Goal: Check status

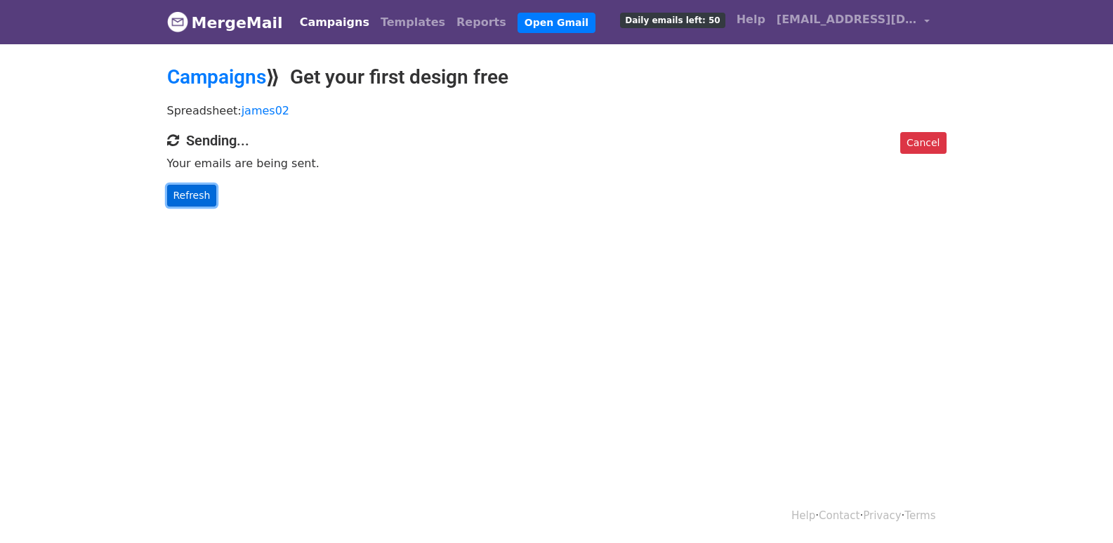
click at [210, 199] on link "Refresh" at bounding box center [192, 196] width 50 height 22
click at [204, 197] on link "Refresh" at bounding box center [192, 196] width 50 height 22
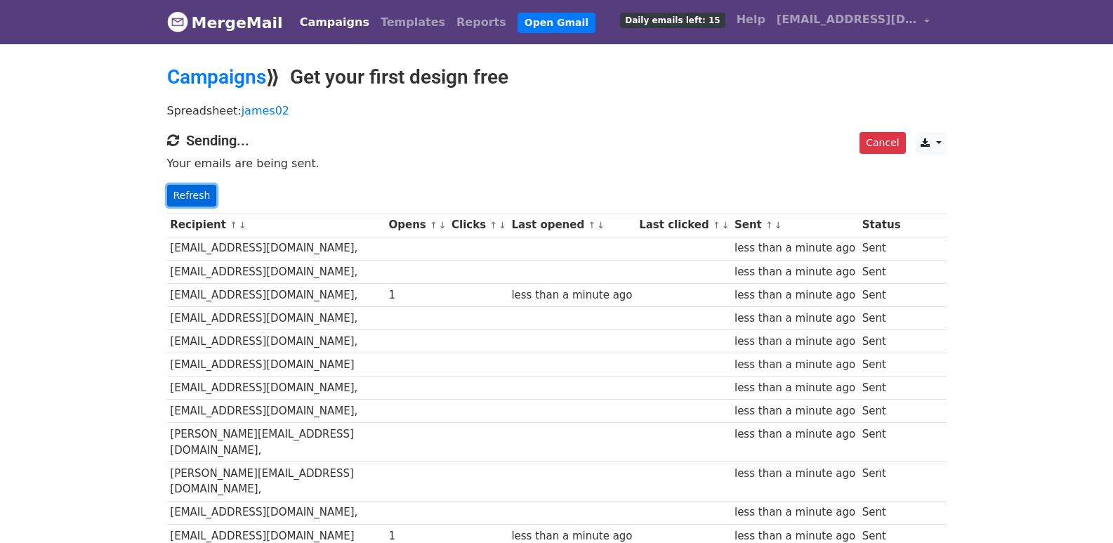
click at [208, 189] on link "Refresh" at bounding box center [192, 196] width 50 height 22
click at [195, 195] on link "Refresh" at bounding box center [192, 196] width 50 height 22
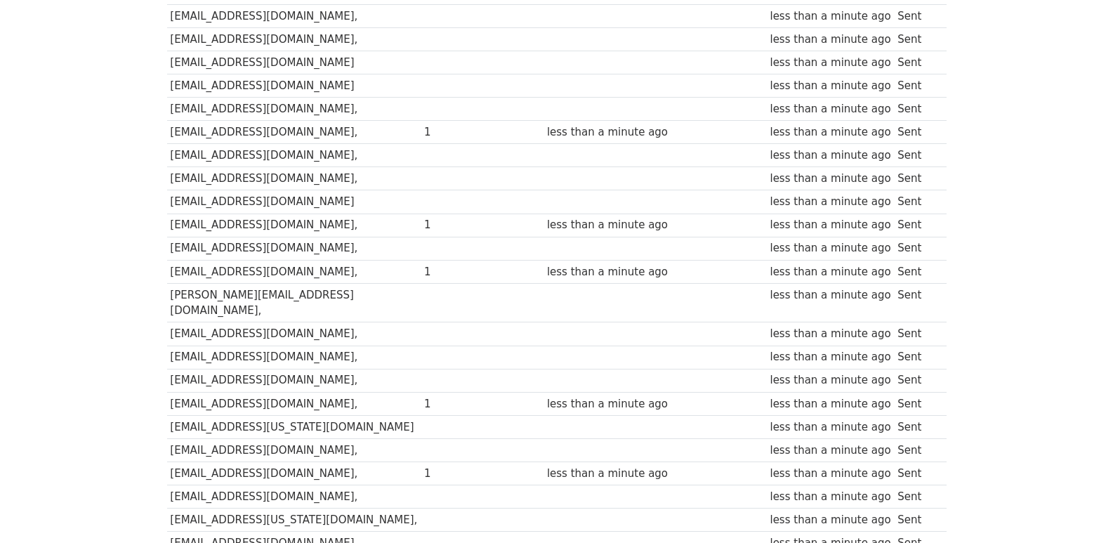
scroll to position [978, 0]
